Goal: Task Accomplishment & Management: Manage account settings

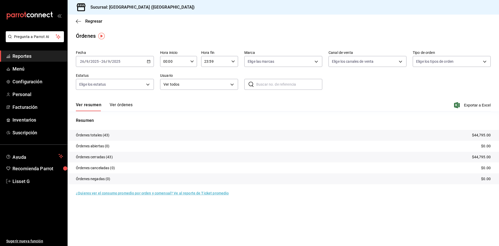
click at [31, 57] on span "Reportes" at bounding box center [37, 55] width 51 height 7
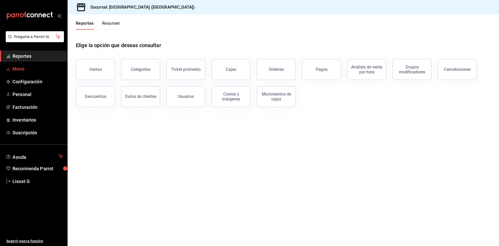
click at [45, 72] on span "Menú" at bounding box center [37, 68] width 51 height 7
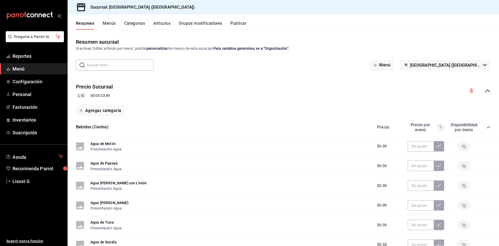
click at [163, 25] on button "Artículos" at bounding box center [161, 25] width 17 height 9
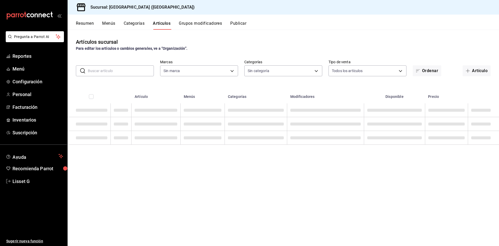
click at [138, 68] on input "text" at bounding box center [121, 70] width 66 height 10
type input "c5b0ed81-af66-4c2d-afb4-f59aa1ecca2b"
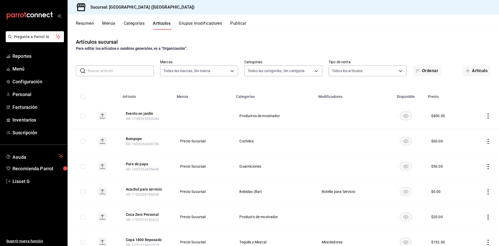
type input "8c3fc7fb-afc8-4fcf-a35f-97b25a26b173,d858cdb4-7991-4d76-a946-9f508960b44e,730af…"
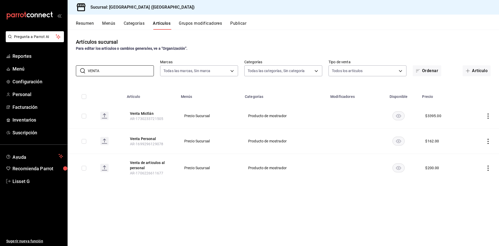
type input "VENTA"
click at [488, 142] on icon "actions" at bounding box center [487, 140] width 5 height 5
click at [470, 155] on span "Editar" at bounding box center [473, 152] width 14 height 5
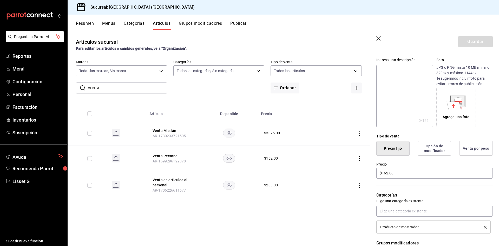
scroll to position [52, 0]
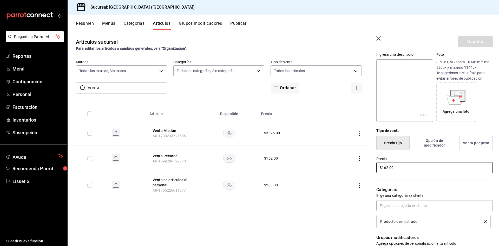
click at [387, 167] on input "$162.00" at bounding box center [434, 167] width 116 height 11
type input "$182.00"
click at [480, 38] on button "Guardar" at bounding box center [475, 41] width 35 height 11
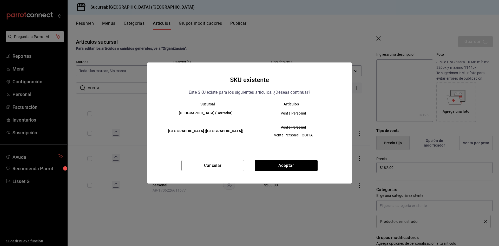
click at [285, 160] on div "SKU existente Este SKU existe para los siguientes articulos. ¿Deseas continuar?…" at bounding box center [249, 122] width 204 height 121
click at [288, 166] on button "Aceptar" at bounding box center [286, 165] width 63 height 11
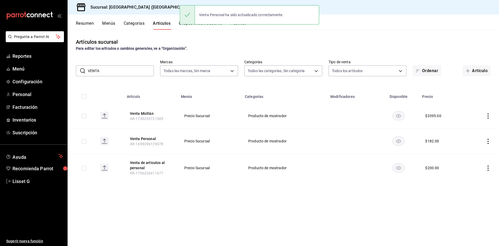
click at [233, 26] on div "Venta Personal ha sido actualizado correctamente." at bounding box center [249, 15] width 139 height 22
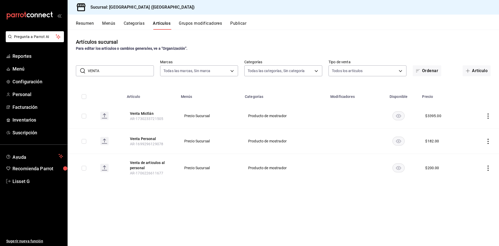
click at [235, 22] on button "Publicar" at bounding box center [238, 25] width 16 height 9
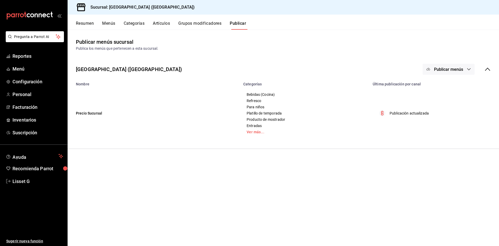
click at [464, 73] on button "Publicar menús" at bounding box center [448, 69] width 52 height 11
click at [452, 88] on span "Punto de venta" at bounding box center [456, 85] width 25 height 5
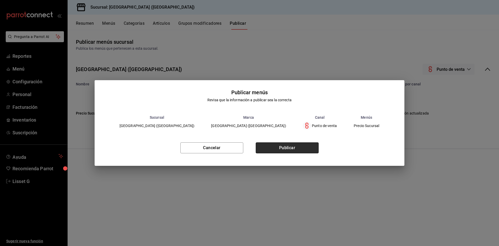
click at [293, 148] on button "Publicar" at bounding box center [287, 147] width 63 height 11
